Goal: Task Accomplishment & Management: Use online tool/utility

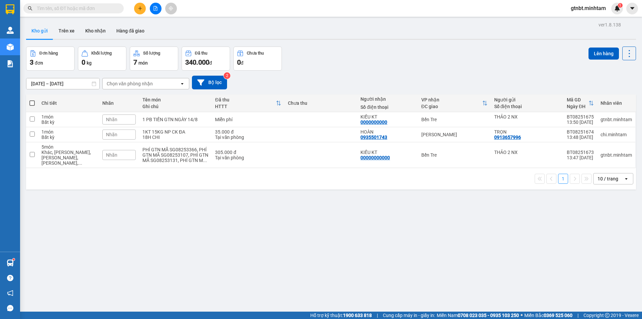
click at [106, 13] on div "Kết quả tìm kiếm ( 7 ) Bộ lọc Mã ĐH Trạng thái Món hàng Tổng cước Chưa cước Nhã…" at bounding box center [65, 9] width 130 height 12
click at [80, 12] on span at bounding box center [73, 8] width 100 height 10
click at [85, 11] on input "text" at bounding box center [76, 8] width 79 height 7
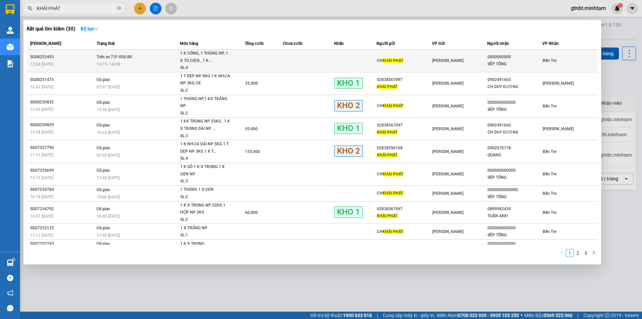
type input "KHẢI PHÁT"
click at [286, 62] on td at bounding box center [308, 60] width 51 height 23
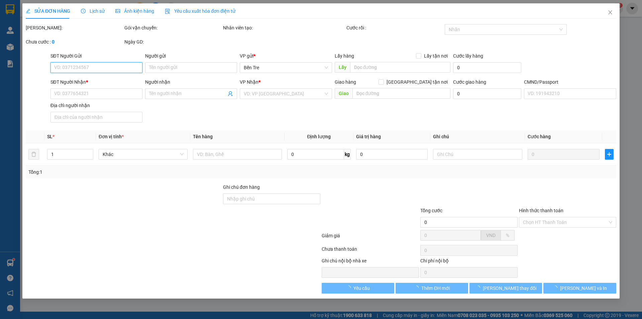
type input "CH KHẢI PHÁT"
type input "0000000000"
type input "SẾP TỔNG"
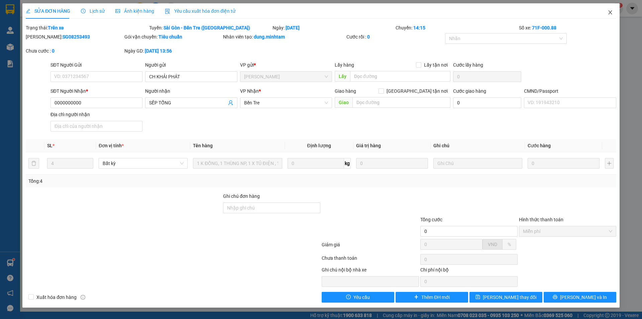
click at [613, 16] on span "Close" at bounding box center [610, 12] width 19 height 19
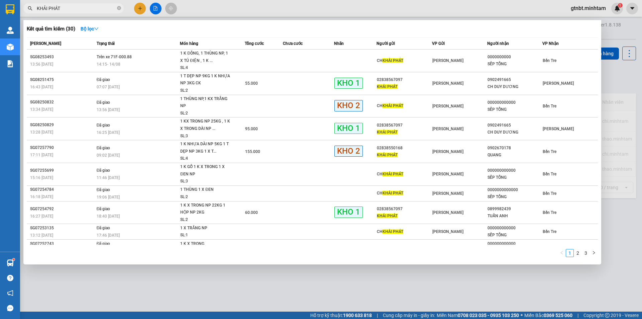
click at [88, 10] on input "KHẢI PHÁT" at bounding box center [76, 8] width 79 height 7
